Goal: Information Seeking & Learning: Learn about a topic

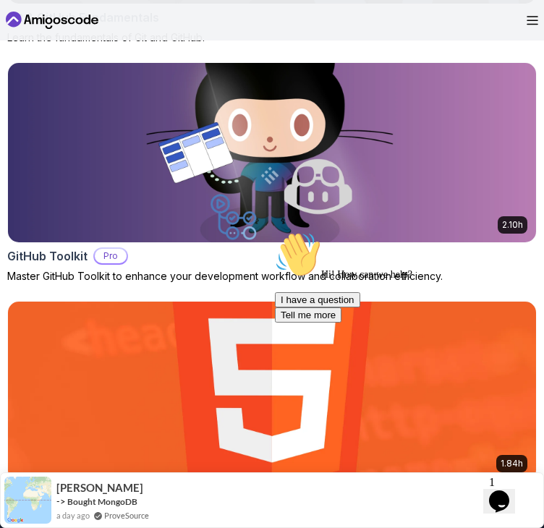
scroll to position [4591, 0]
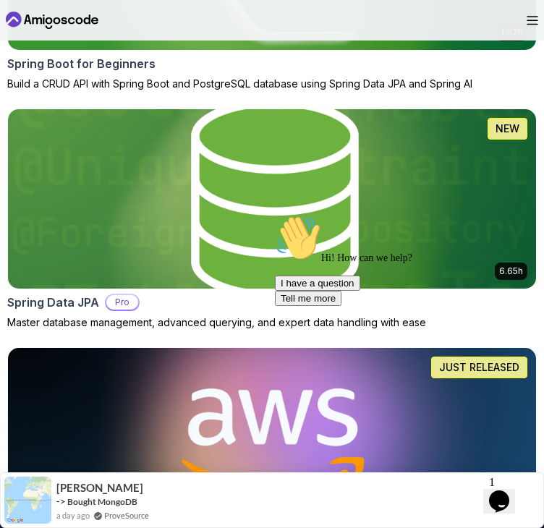
scroll to position [1030, 0]
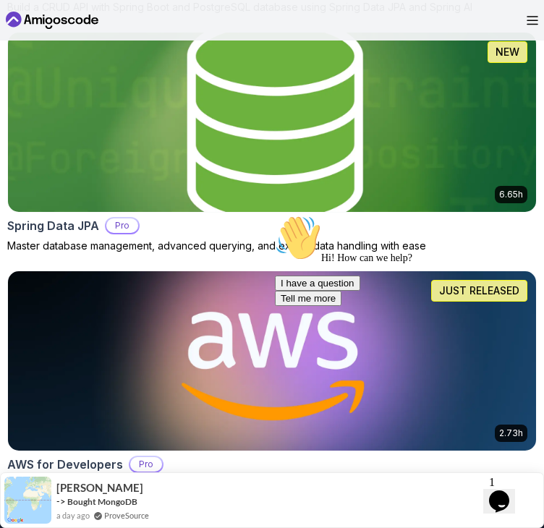
click at [333, 82] on img at bounding box center [272, 122] width 555 height 188
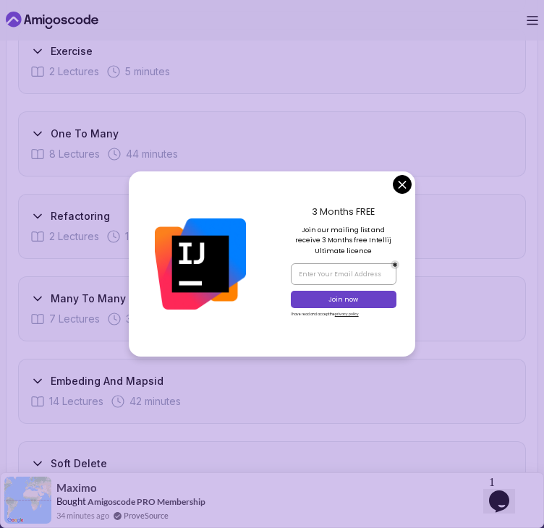
scroll to position [3134, 0]
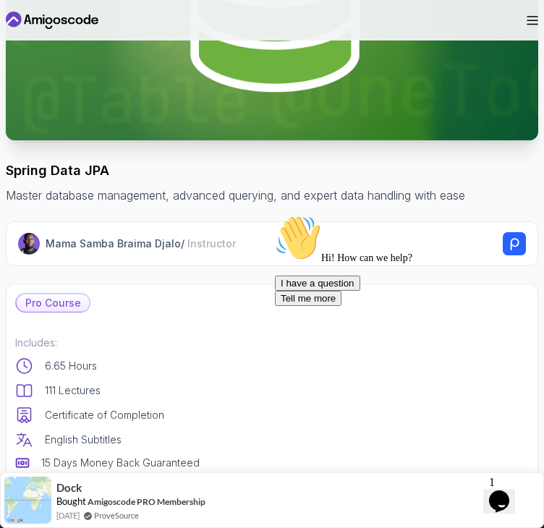
scroll to position [0, 0]
